Goal: Transaction & Acquisition: Purchase product/service

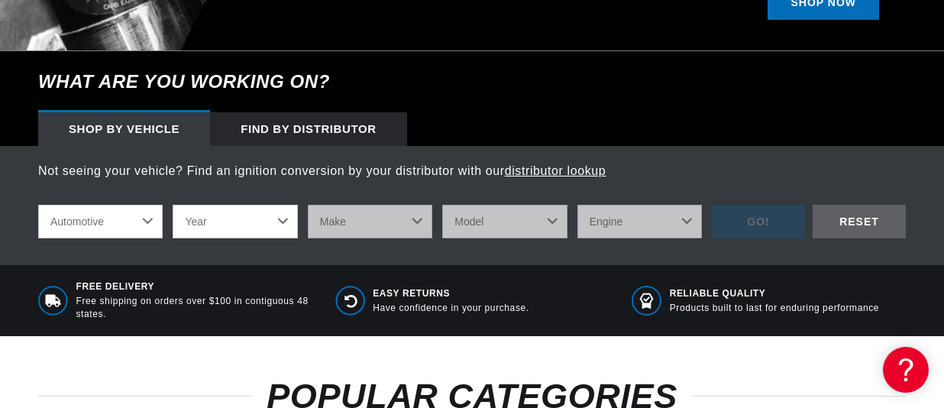
click at [173, 205] on select "Year [DATE] 2021 2020 2019 2018 2017 2016 2015 2014 2013 2012 2011 2010 2009 20…" at bounding box center [235, 222] width 125 height 34
select select "1971"
click option "1971" at bounding box center [0, 0] width 0 height 0
select select "1971"
click at [308, 205] on select "Make Alfa Romeo American Motors Aston Martin Audi Austin Avanti BMW Buick Cadil…" at bounding box center [370, 222] width 125 height 34
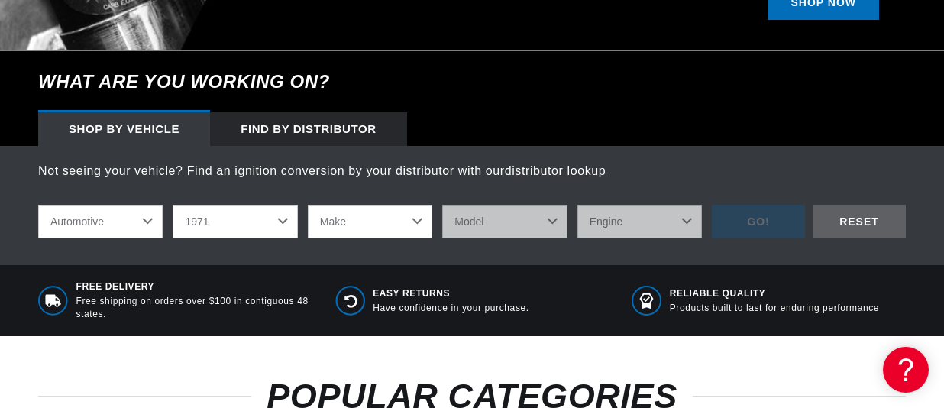
select select "Volkswagen"
click option "Volkswagen" at bounding box center [0, 0] width 0 height 0
select select "Volkswagen"
click at [442, 205] on select "Model 411 Beetle Fastback Karmann Ghia Squareback Super Beetle" at bounding box center [504, 222] width 125 height 34
select select "Super-Beetle"
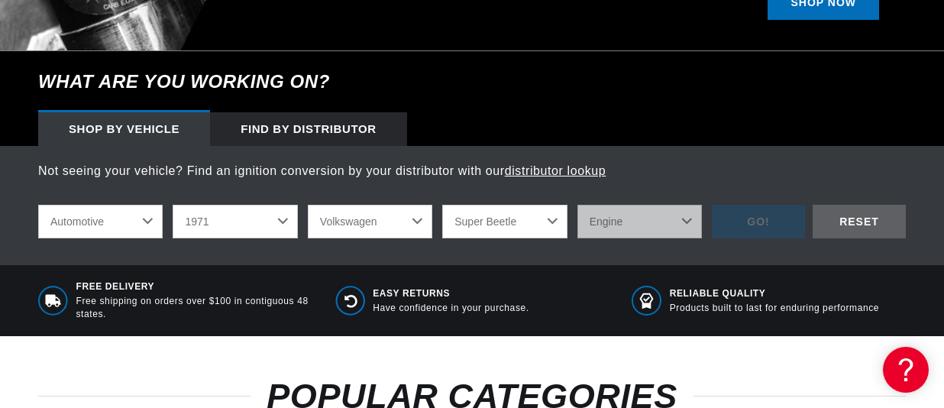
click option "Super Beetle" at bounding box center [0, 0] width 0 height 0
select select "Super-Beetle"
click at [577, 205] on select "Engine 1.6L 4" at bounding box center [639, 222] width 125 height 34
select select "1.6L"
click option "1.6L" at bounding box center [0, 0] width 0 height 0
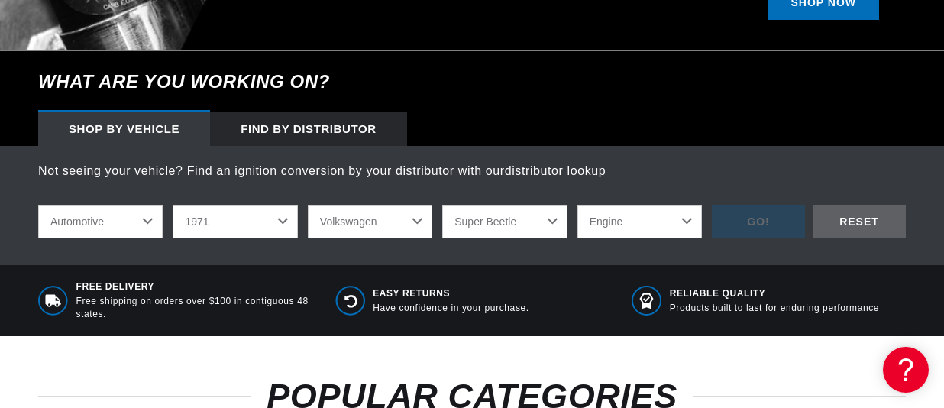
select select "1.6L"
click at [756, 237] on div "GO!" at bounding box center [758, 222] width 93 height 34
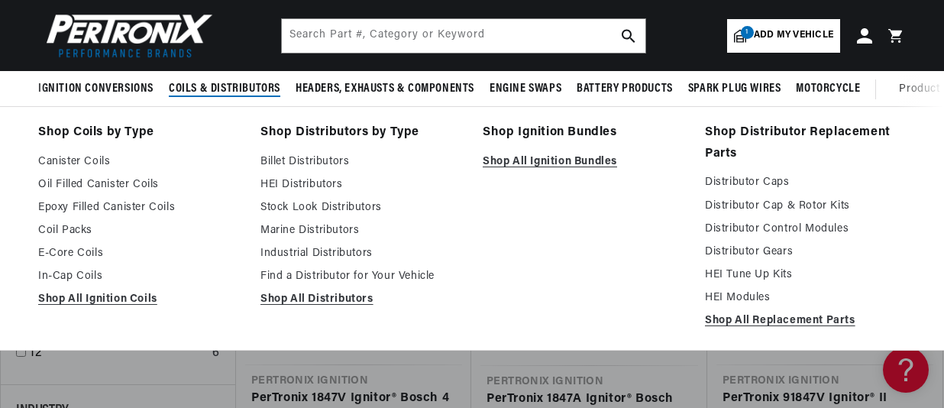
scroll to position [0, 2]
click at [231, 86] on span "Coils & Distributors" at bounding box center [225, 89] width 112 height 16
click at [323, 217] on link "Stock Look Distributors" at bounding box center [360, 208] width 201 height 18
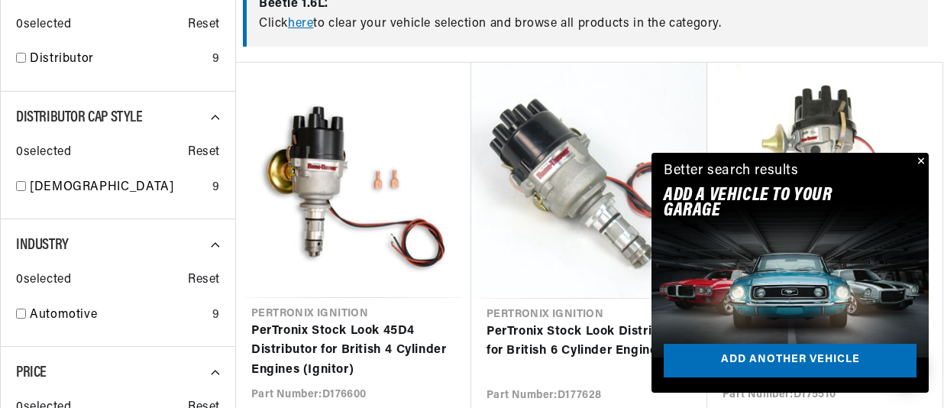
scroll to position [715, 0]
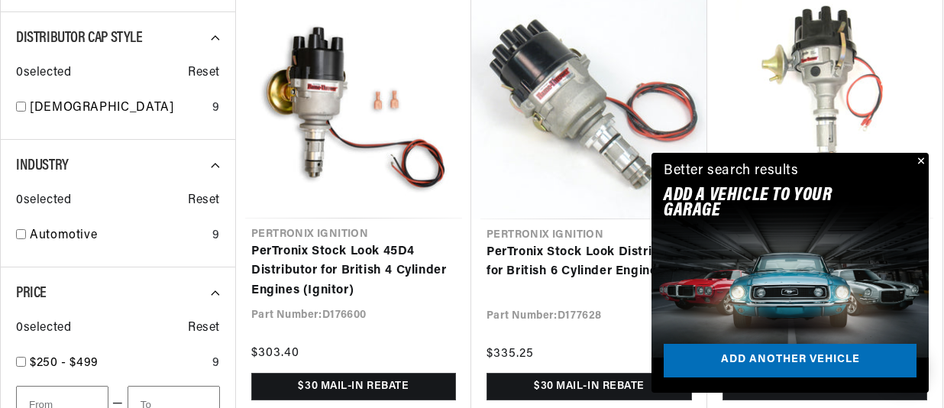
click at [920, 160] on button "Close" at bounding box center [919, 162] width 18 height 18
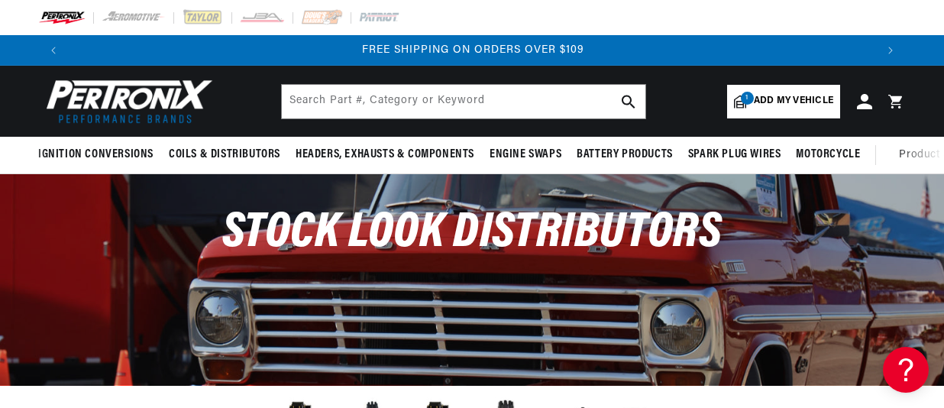
scroll to position [0, 1613]
click at [794, 105] on span "Add my vehicle" at bounding box center [793, 101] width 79 height 15
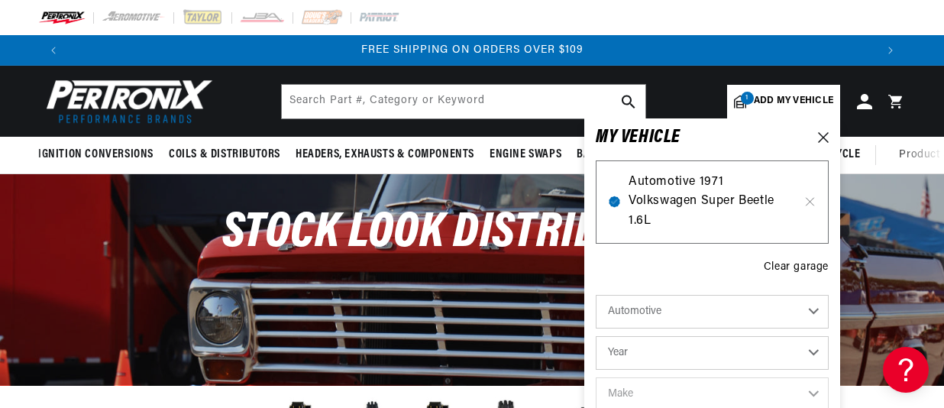
click at [710, 195] on span "Automotive 1971 Volkswagen Super Beetle 1.6L" at bounding box center [712, 202] width 167 height 59
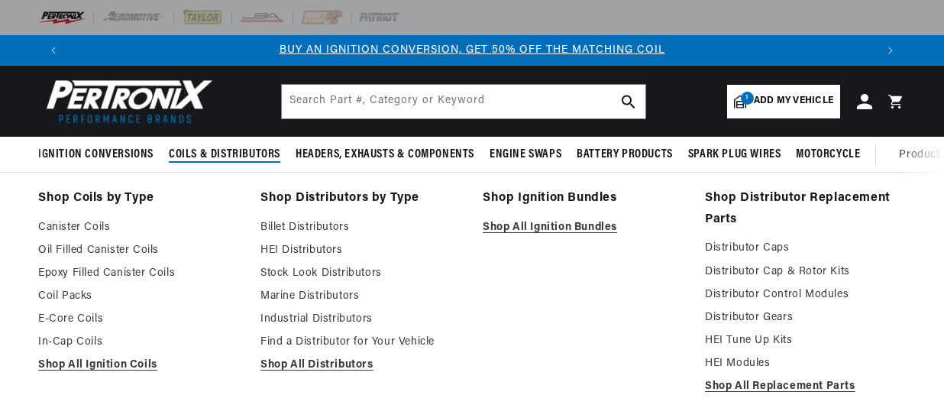
click at [263, 154] on span "Coils & Distributors" at bounding box center [225, 155] width 112 height 16
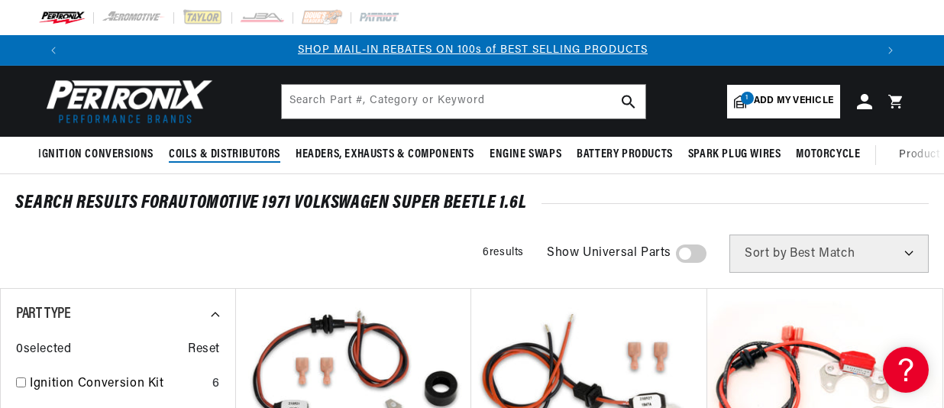
scroll to position [0, 807]
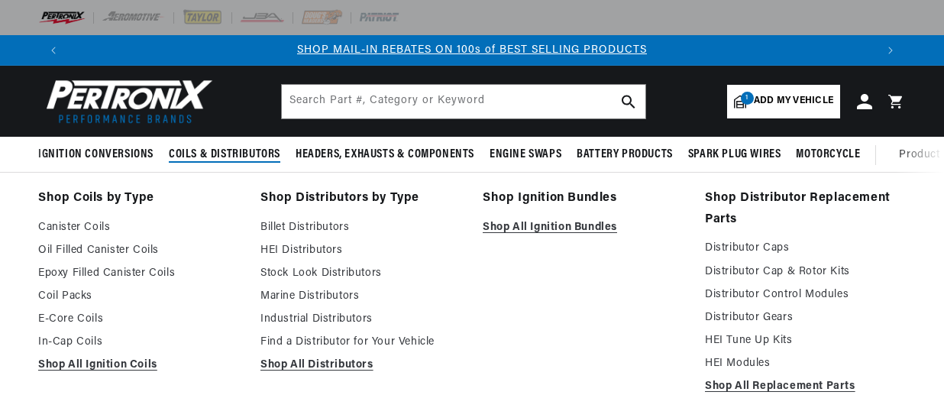
click at [251, 150] on span "Coils & Distributors" at bounding box center [225, 155] width 112 height 16
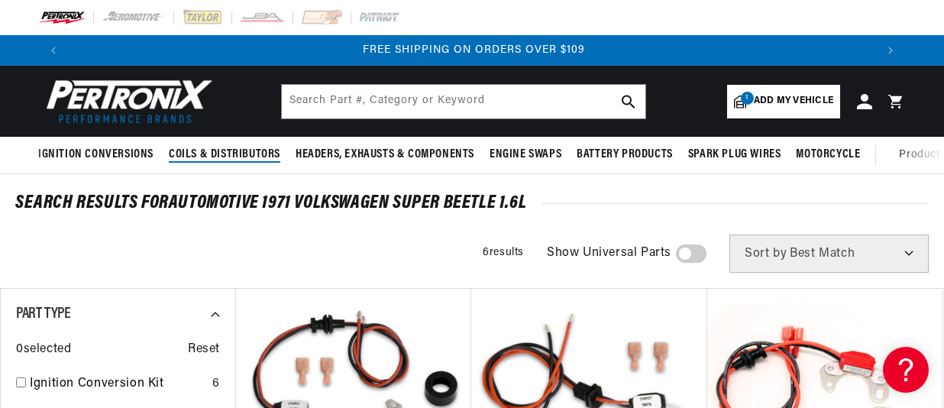
scroll to position [0, 1613]
click at [219, 154] on span "Coils & Distributors" at bounding box center [225, 155] width 112 height 16
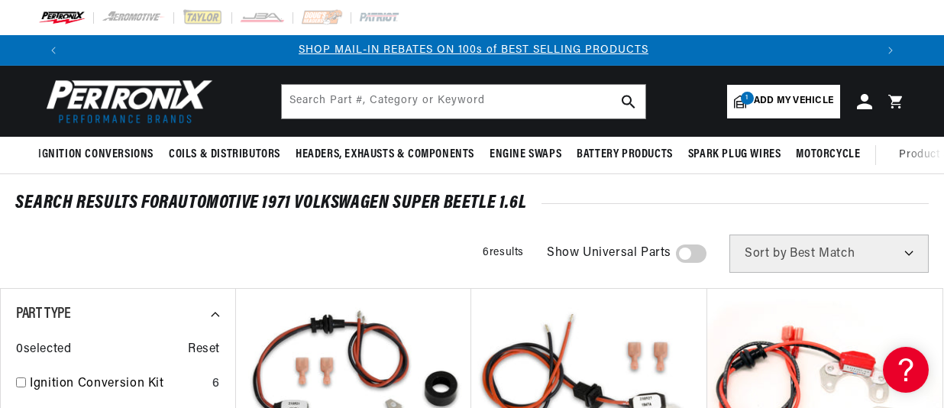
scroll to position [0, 807]
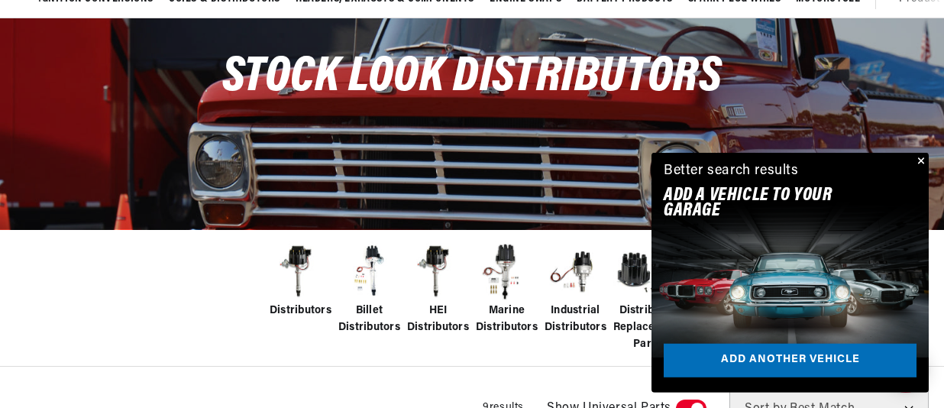
scroll to position [159, 0]
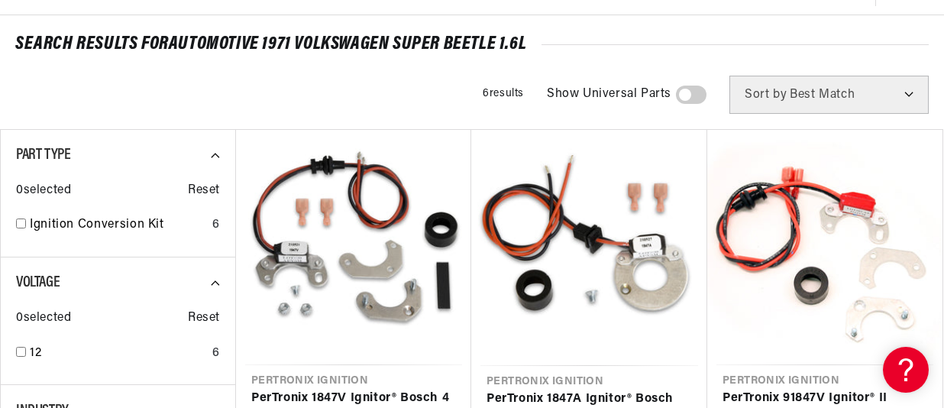
scroll to position [159, 0]
